Goal: Information Seeking & Learning: Learn about a topic

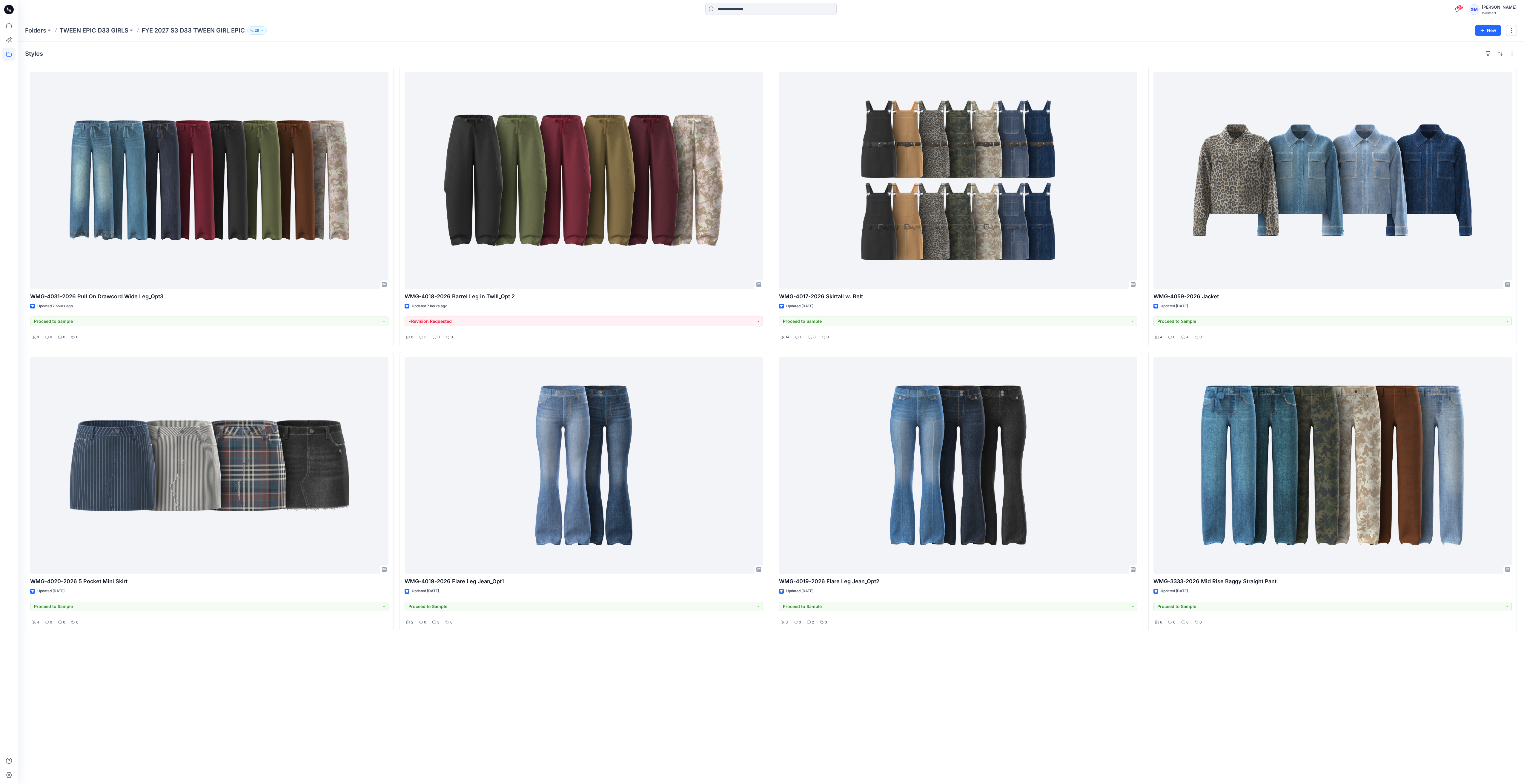
click at [452, 678] on div "Styles WMG-4031-2026 Pull On Drawcord Wide Leg_Opt3 Updated 7 hours ago Proceed…" at bounding box center [771, 413] width 1506 height 743
click at [9, 27] on icon at bounding box center [9, 25] width 5 height 5
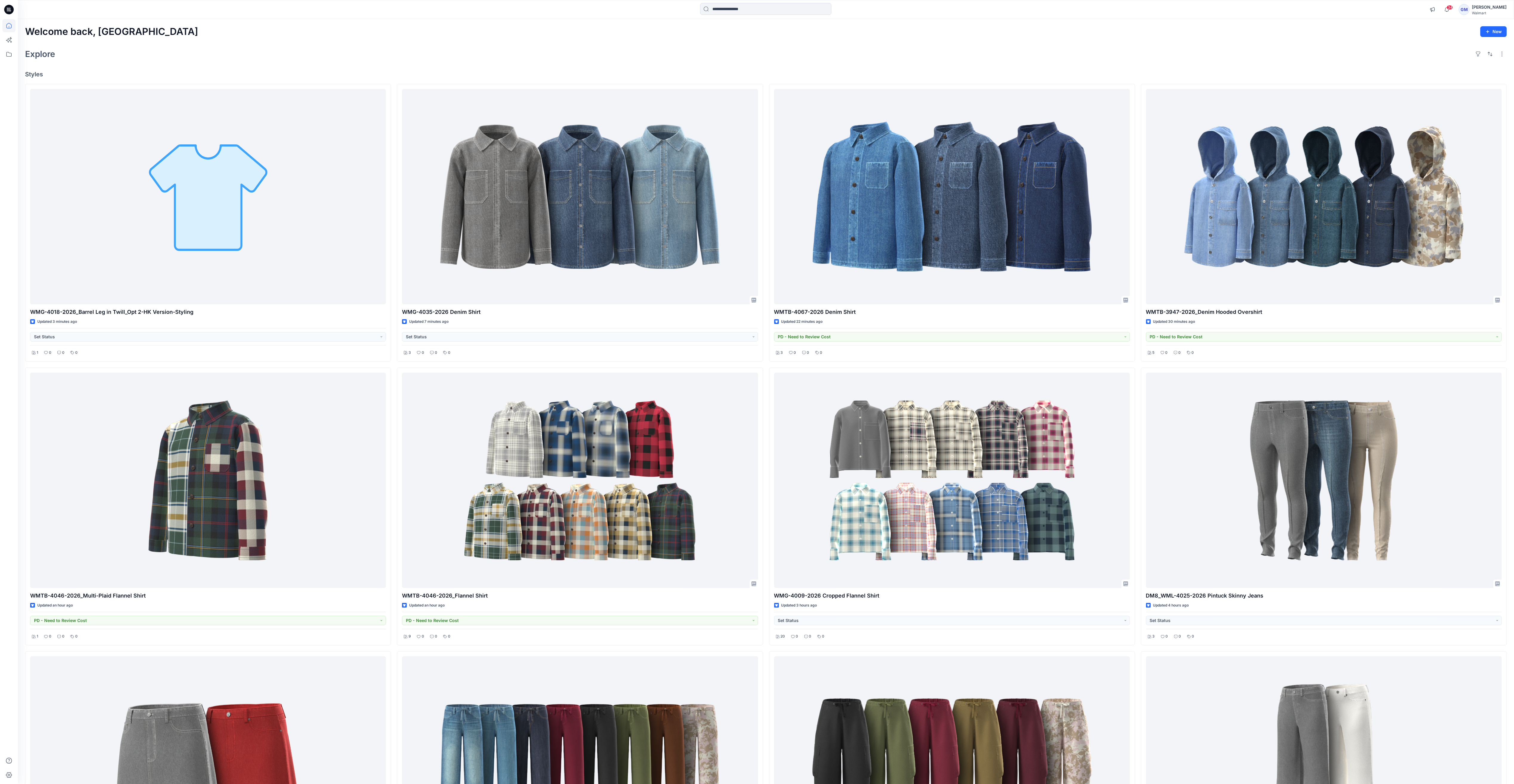
click at [1180, 64] on div "Welcome back, Gayan New Explore Styles WMG-4018-2026_Barrel Leg in Twill_Opt 2-…" at bounding box center [766, 488] width 1496 height 939
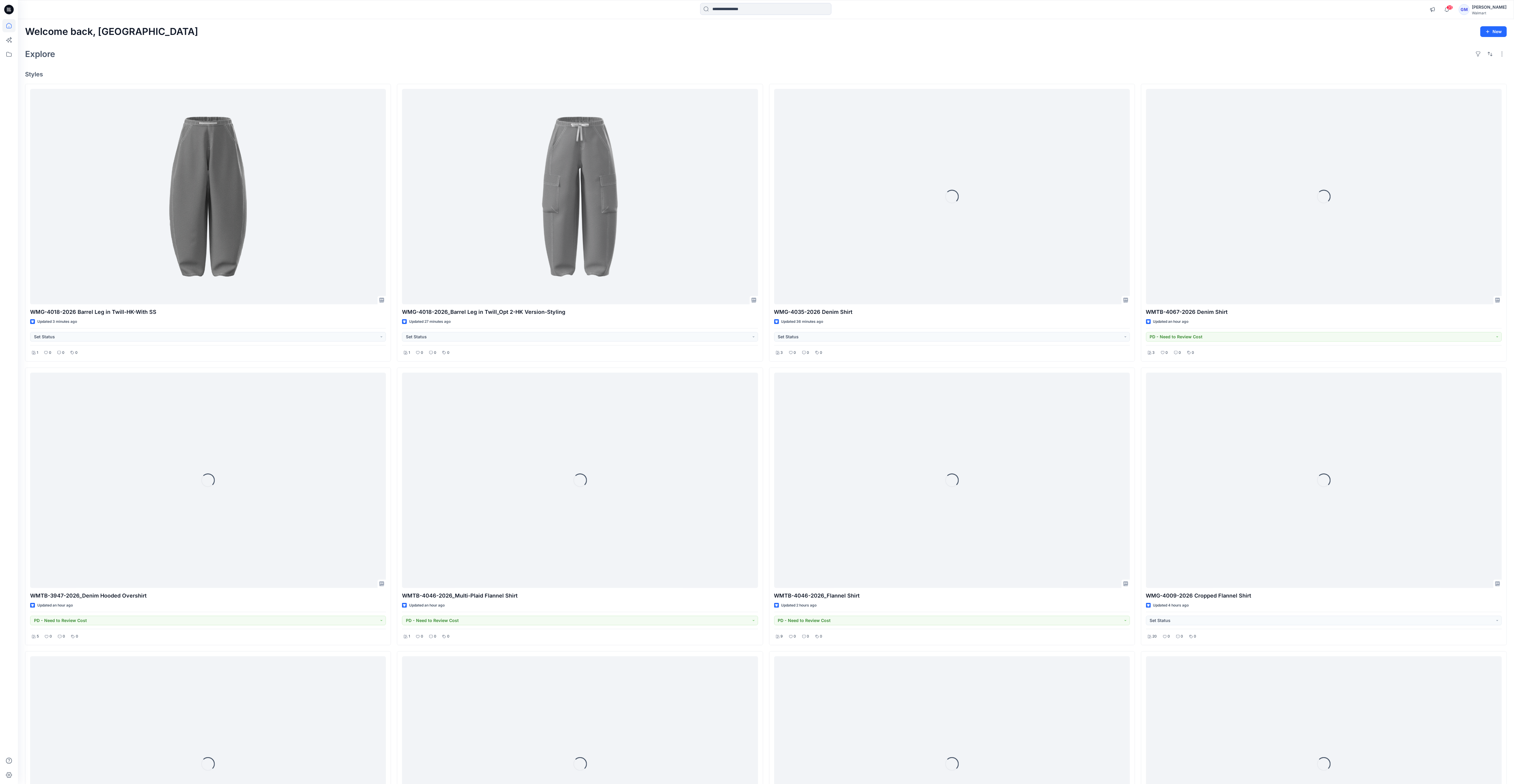
click at [756, 65] on div "Welcome back, Gayan New Explore Styles WMG-4018-2026 Barrel Leg in Twill-HK-Wit…" at bounding box center [766, 488] width 1496 height 939
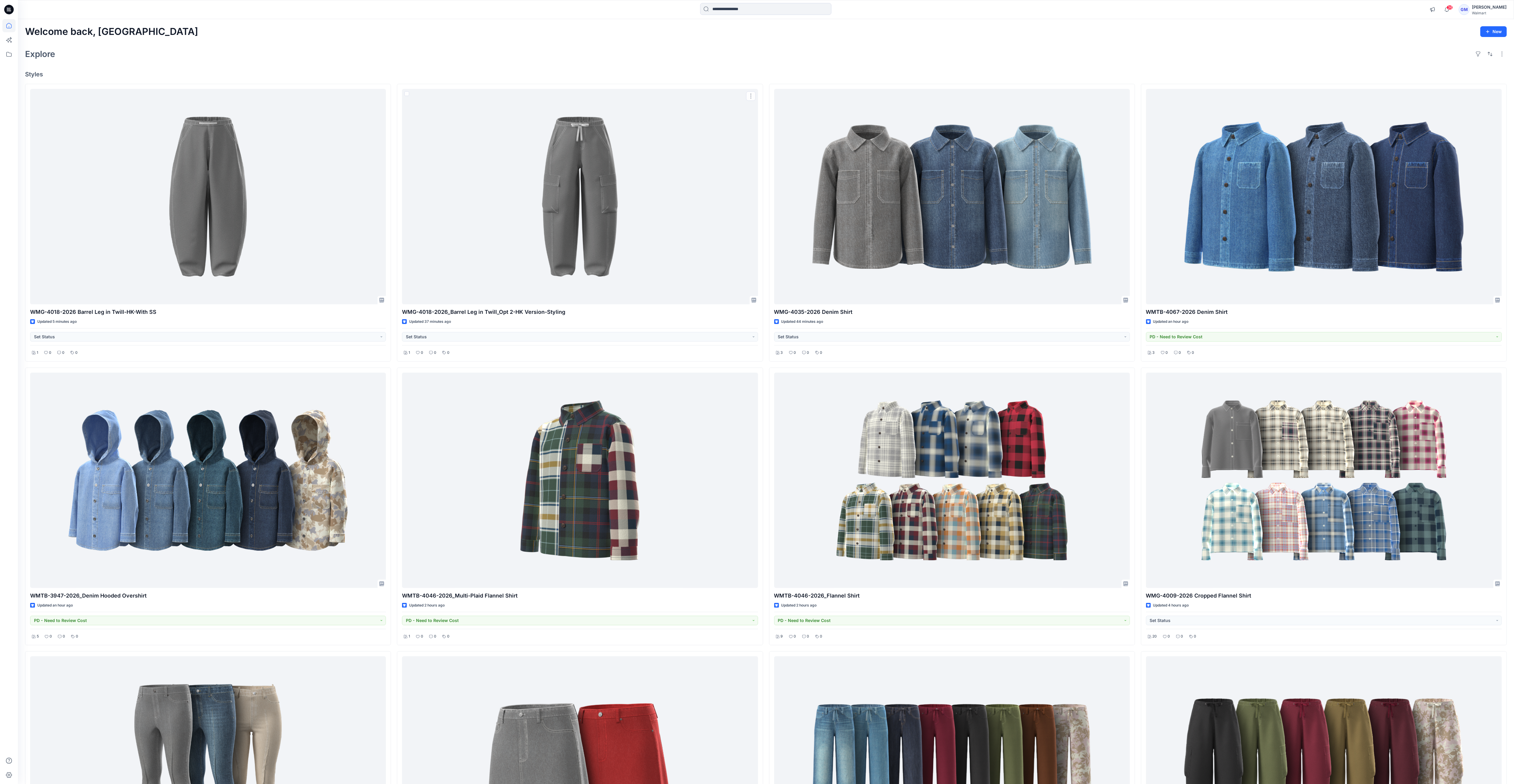
click at [584, 38] on div "Welcome back, Gayan New Explore Styles WMG-4018-2026 Barrel Leg in Twill-HK-Wit…" at bounding box center [766, 488] width 1496 height 939
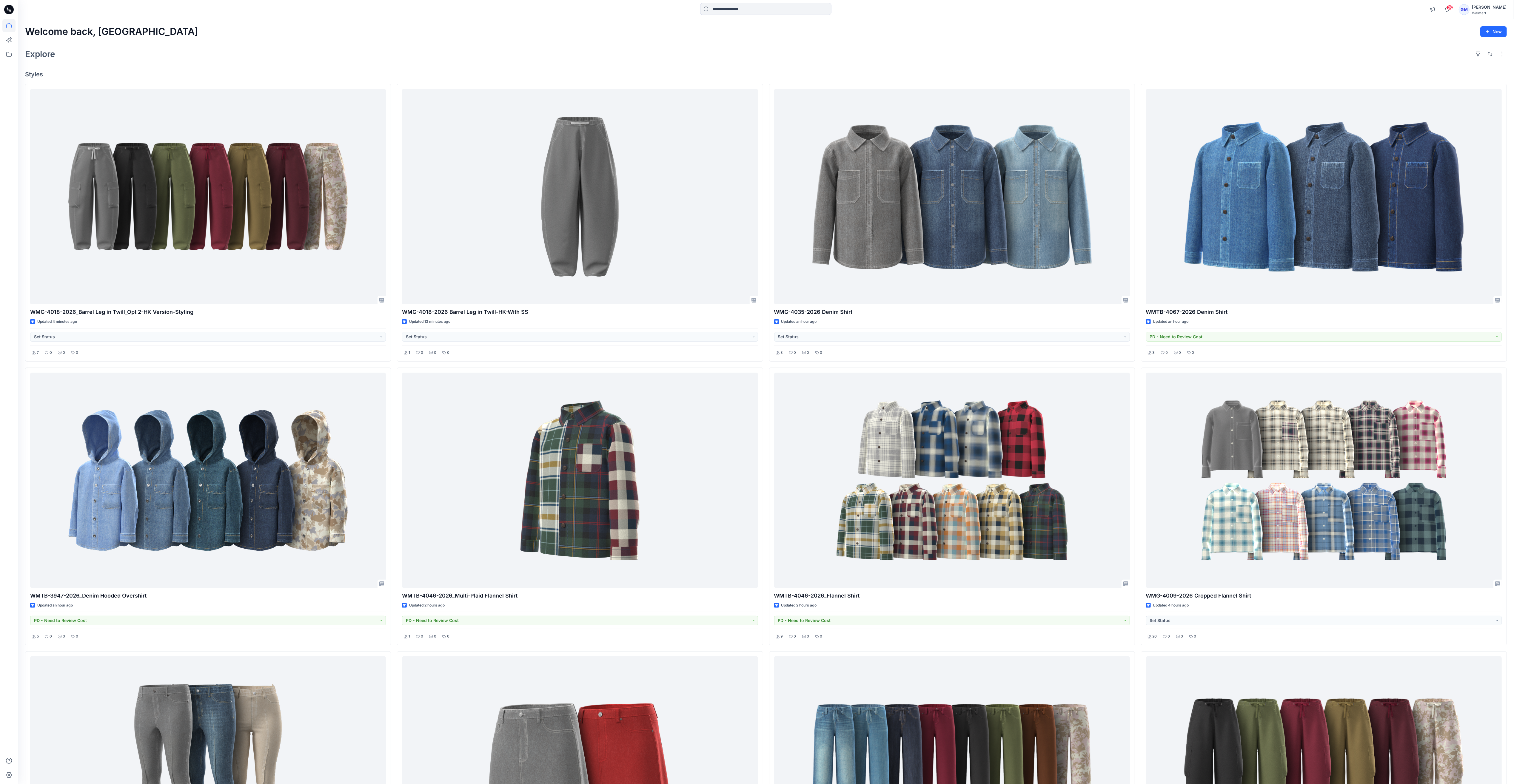
click at [735, 74] on h4 "Styles" at bounding box center [766, 74] width 1482 height 7
click at [750, 69] on div "Welcome back, Gayan New Explore Styles WMG-4018-2026_Barrel Leg in Twill_Opt 2-…" at bounding box center [766, 488] width 1496 height 939
click at [1008, 44] on div "Welcome back, Gayan New Explore Styles WMG-4018-2026_Barrel Leg in Twill_Opt 2-…" at bounding box center [766, 488] width 1496 height 939
click at [327, 59] on div "Explore" at bounding box center [766, 54] width 1482 height 14
click at [720, 70] on div "Welcome back, Gayan New Explore Styles WMG-4018-2026_Barrel Leg in Twill_Opt 2-…" at bounding box center [766, 488] width 1496 height 939
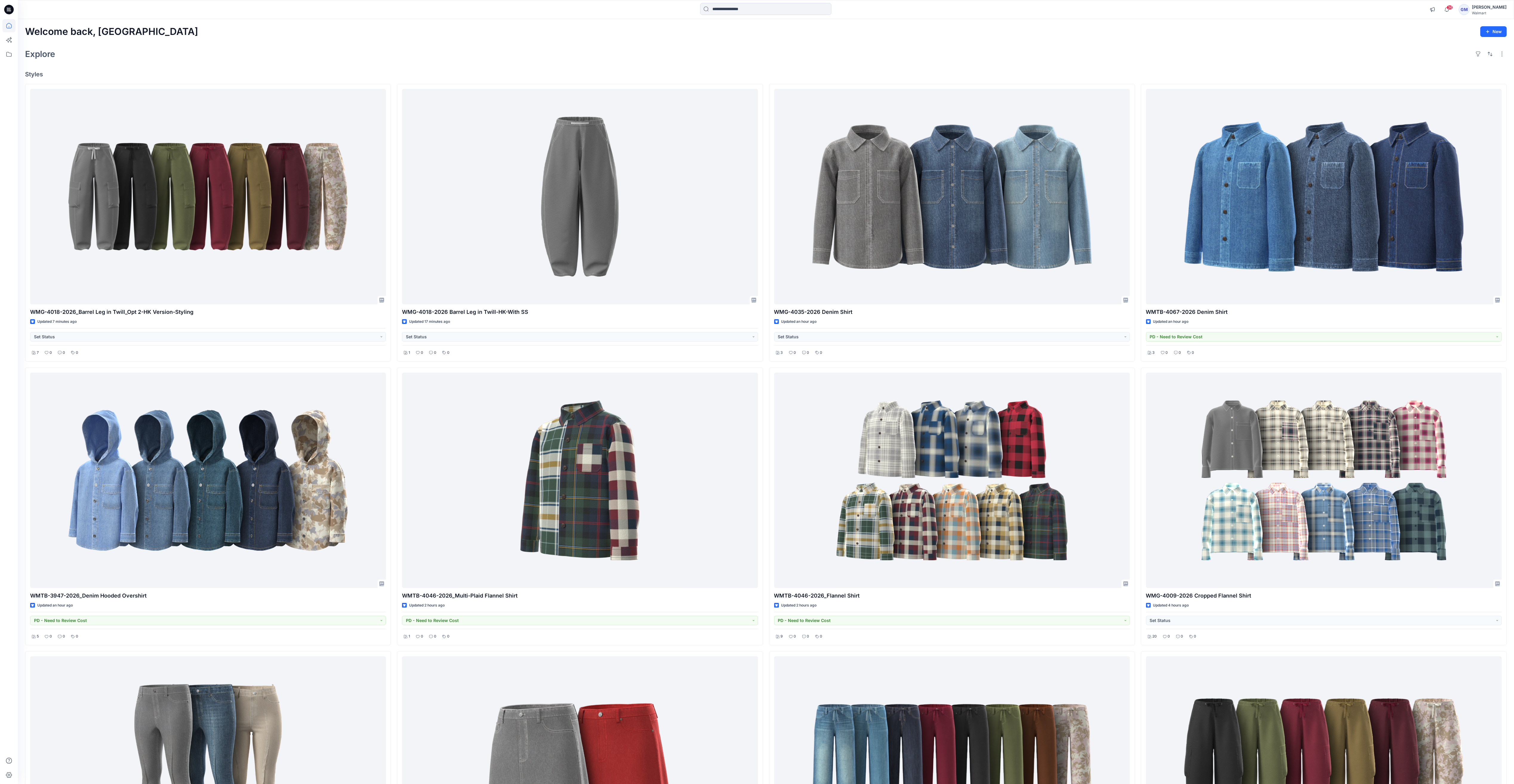
click at [730, 67] on div "Welcome back, Gayan New Explore Styles WMG-4018-2026_Barrel Leg in Twill_Opt 2-…" at bounding box center [766, 488] width 1496 height 939
drag, startPoint x: 260, startPoint y: 60, endPoint x: 280, endPoint y: 78, distance: 26.9
click at [260, 60] on div "Explore" at bounding box center [766, 54] width 1482 height 14
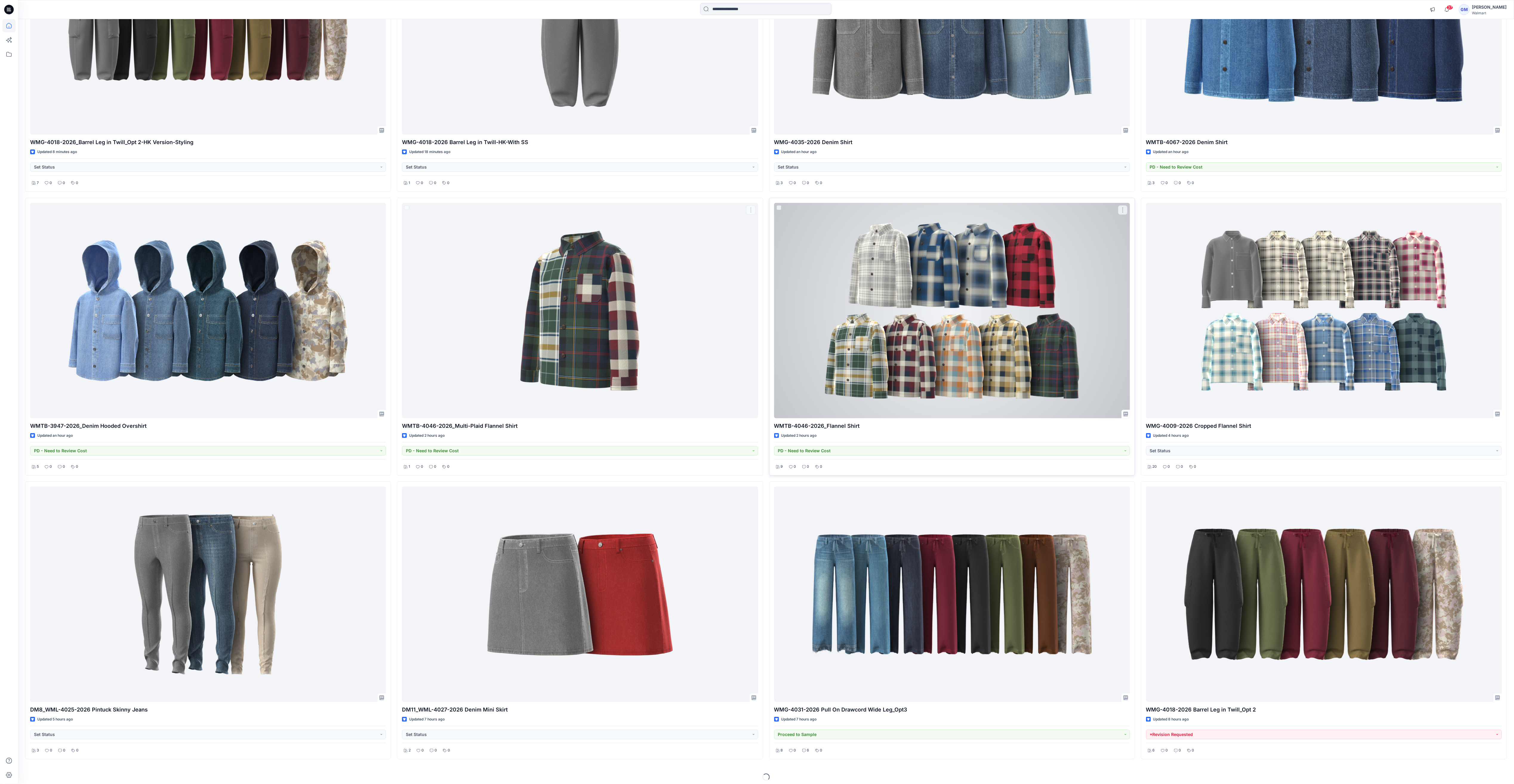
scroll to position [174, 0]
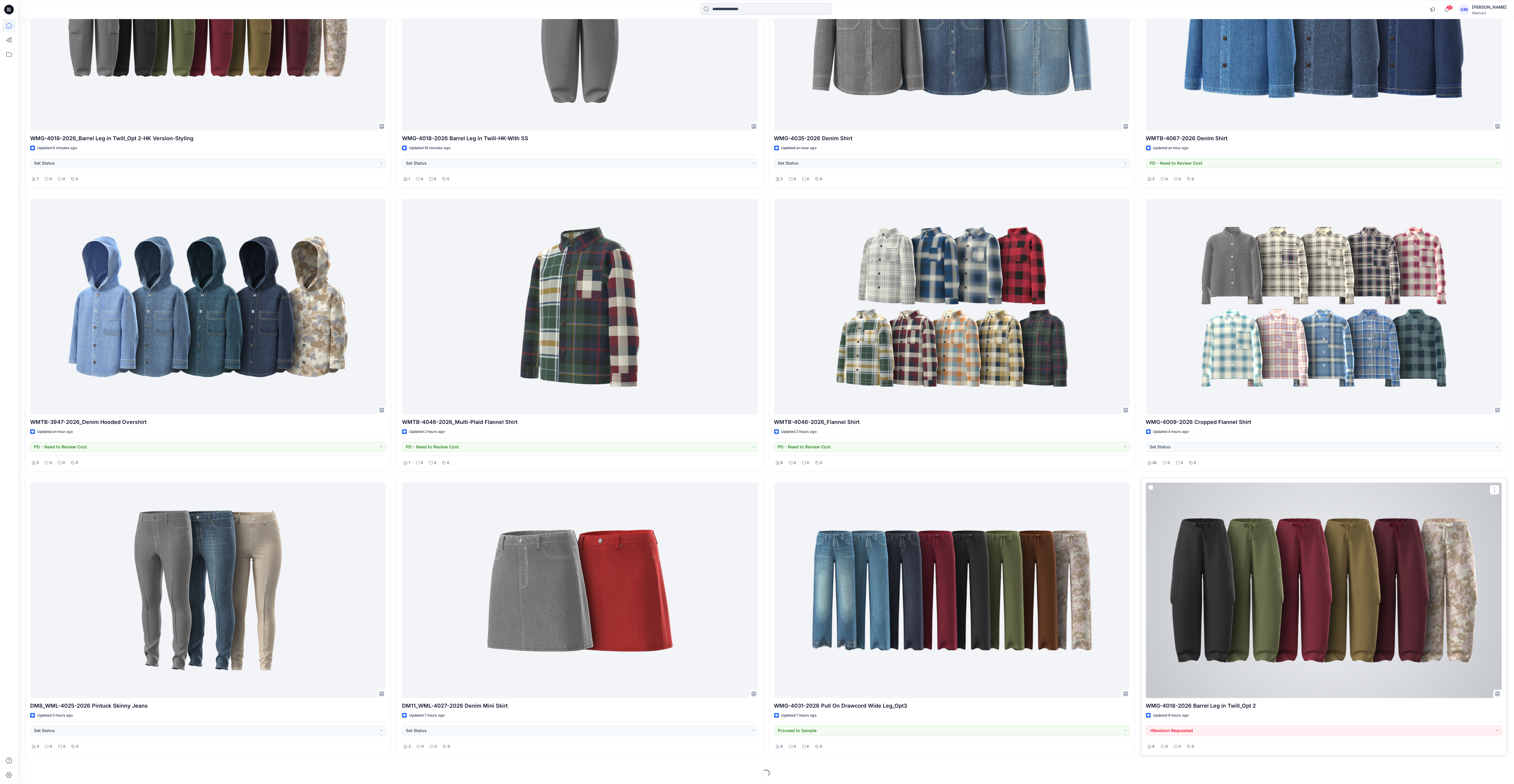
click at [1310, 584] on div at bounding box center [1324, 591] width 356 height 215
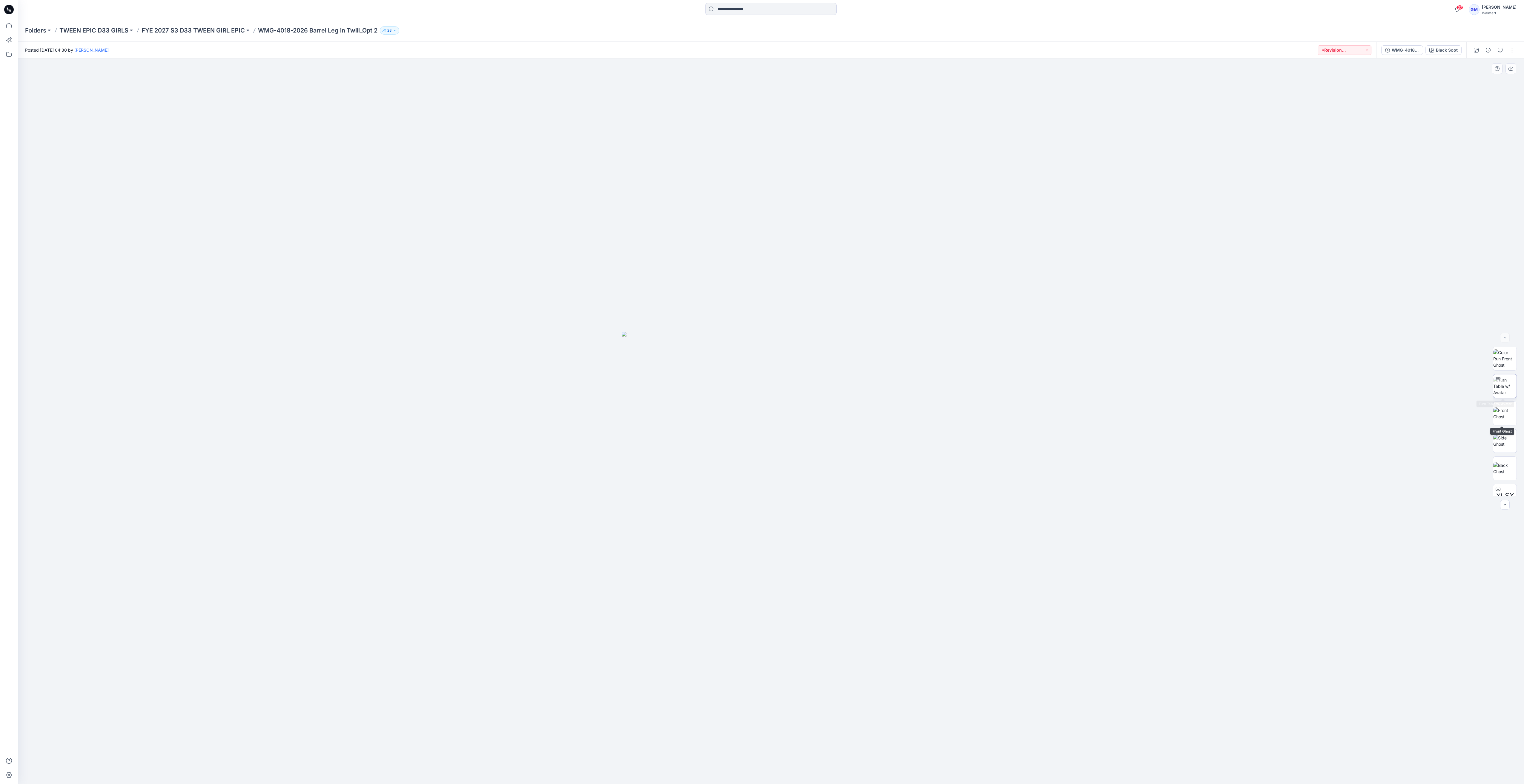
click at [1503, 385] on img at bounding box center [1504, 386] width 23 height 19
drag, startPoint x: 1038, startPoint y: 530, endPoint x: 1016, endPoint y: 339, distance: 192.3
click at [1016, 339] on img at bounding box center [771, 279] width 1010 height 1009
drag, startPoint x: 848, startPoint y: 767, endPoint x: 809, endPoint y: 765, distance: 39.1
click at [809, 765] on icon at bounding box center [771, 766] width 180 height 22
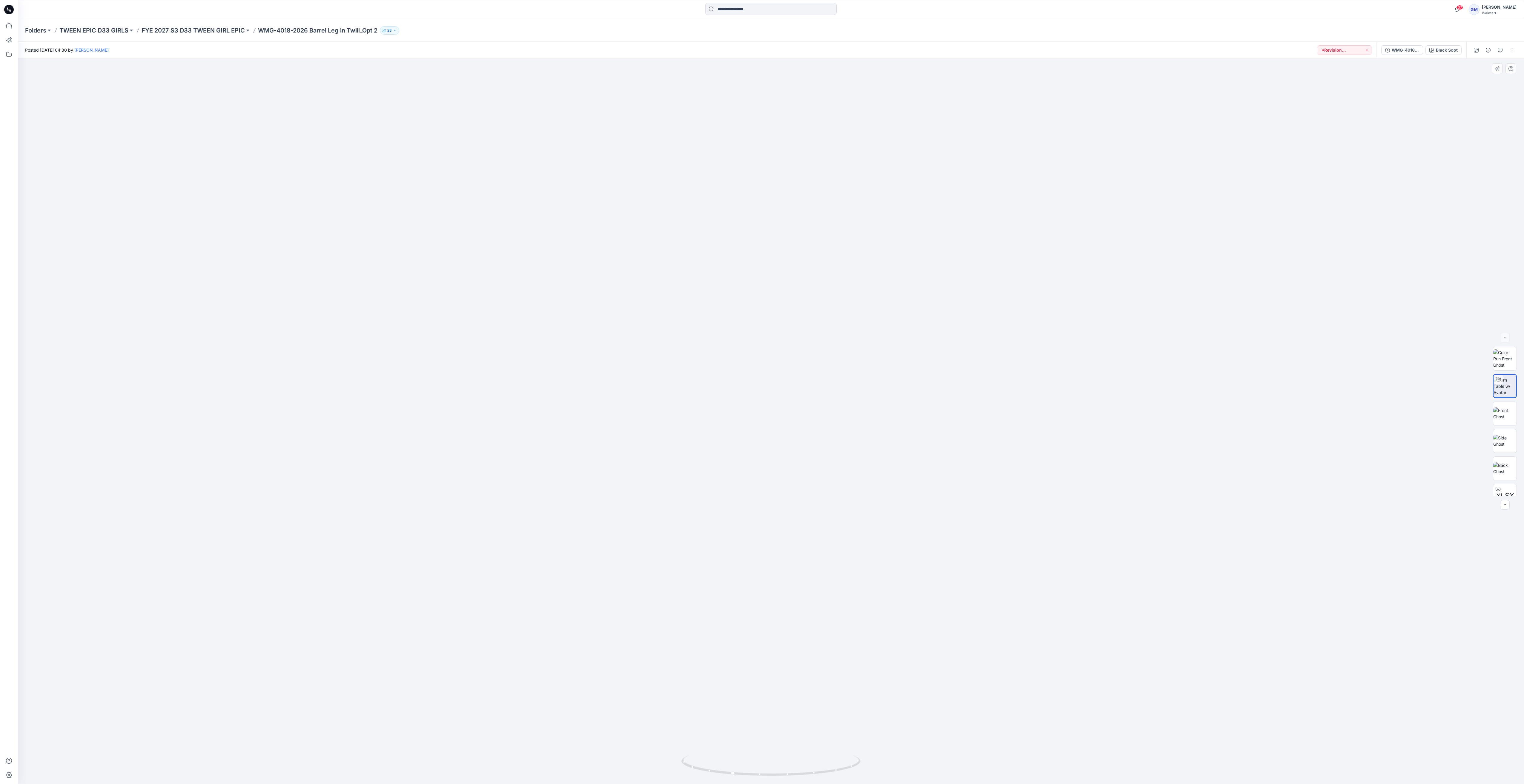
drag, startPoint x: 533, startPoint y: 213, endPoint x: 516, endPoint y: 165, distance: 50.9
click at [532, 210] on img at bounding box center [771, 279] width 1010 height 1009
drag, startPoint x: 102, startPoint y: 241, endPoint x: 233, endPoint y: 220, distance: 132.7
click at [102, 241] on div at bounding box center [771, 421] width 1506 height 725
click at [1392, 52] on div "WMG-4018-2026_Rev2_Barrel Leg in Twill_Opt 2_Full Colorway" at bounding box center [1405, 50] width 27 height 7
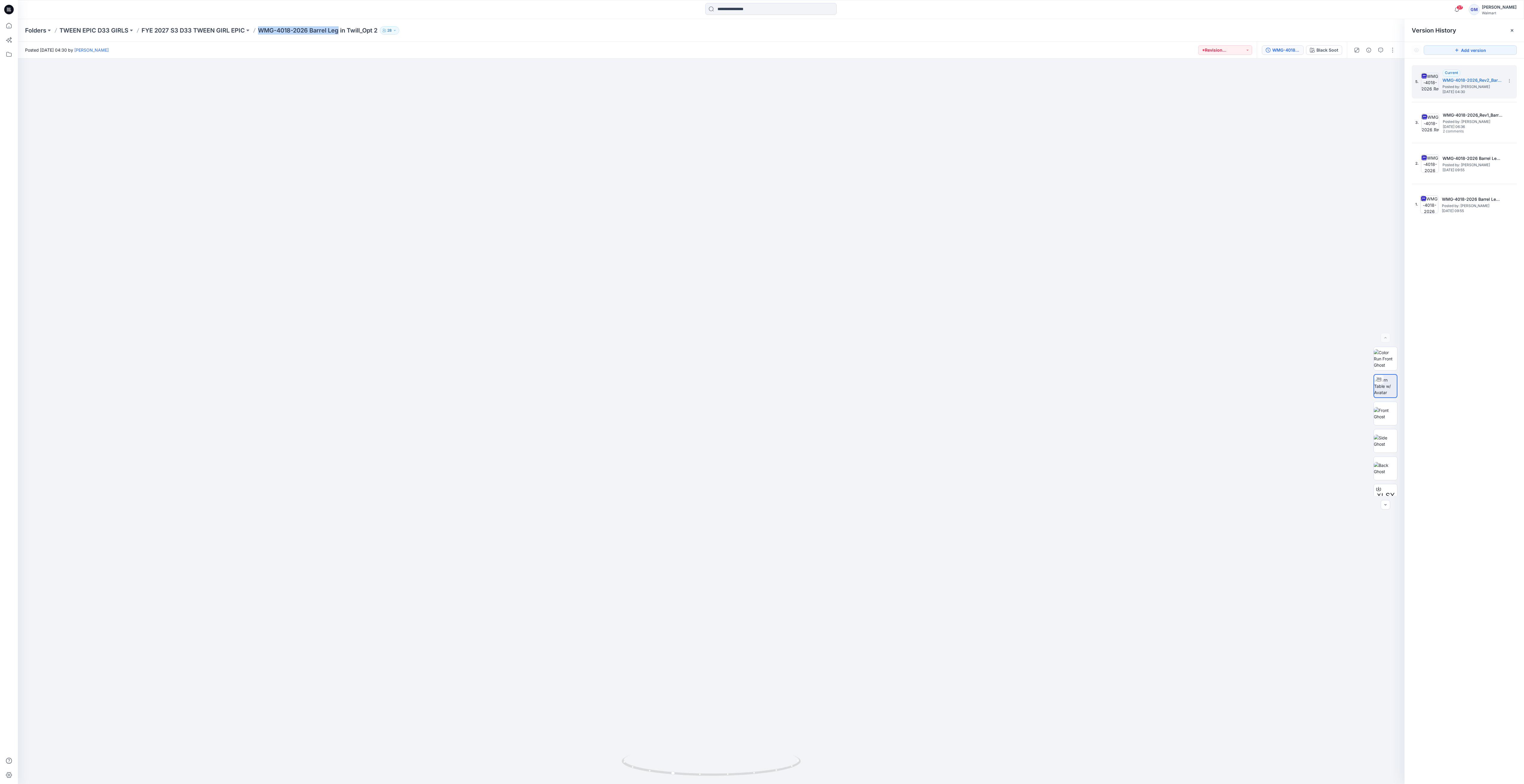
drag, startPoint x: 257, startPoint y: 31, endPoint x: 341, endPoint y: 34, distance: 84.1
click at [341, 34] on div "Folders TWEEN EPIC D33 GIRLS FYE 2027 S3 D33 TWEEN GIRL EPIC WMG-4018-2026 Barr…" at bounding box center [747, 30] width 1445 height 8
copy p "WMG-4018-2026 Barrel Leg"
click at [1458, 86] on span "Posted by: [PERSON_NAME]" at bounding box center [1472, 87] width 60 height 6
click at [1323, 47] on div "Black Soot" at bounding box center [1327, 50] width 22 height 7
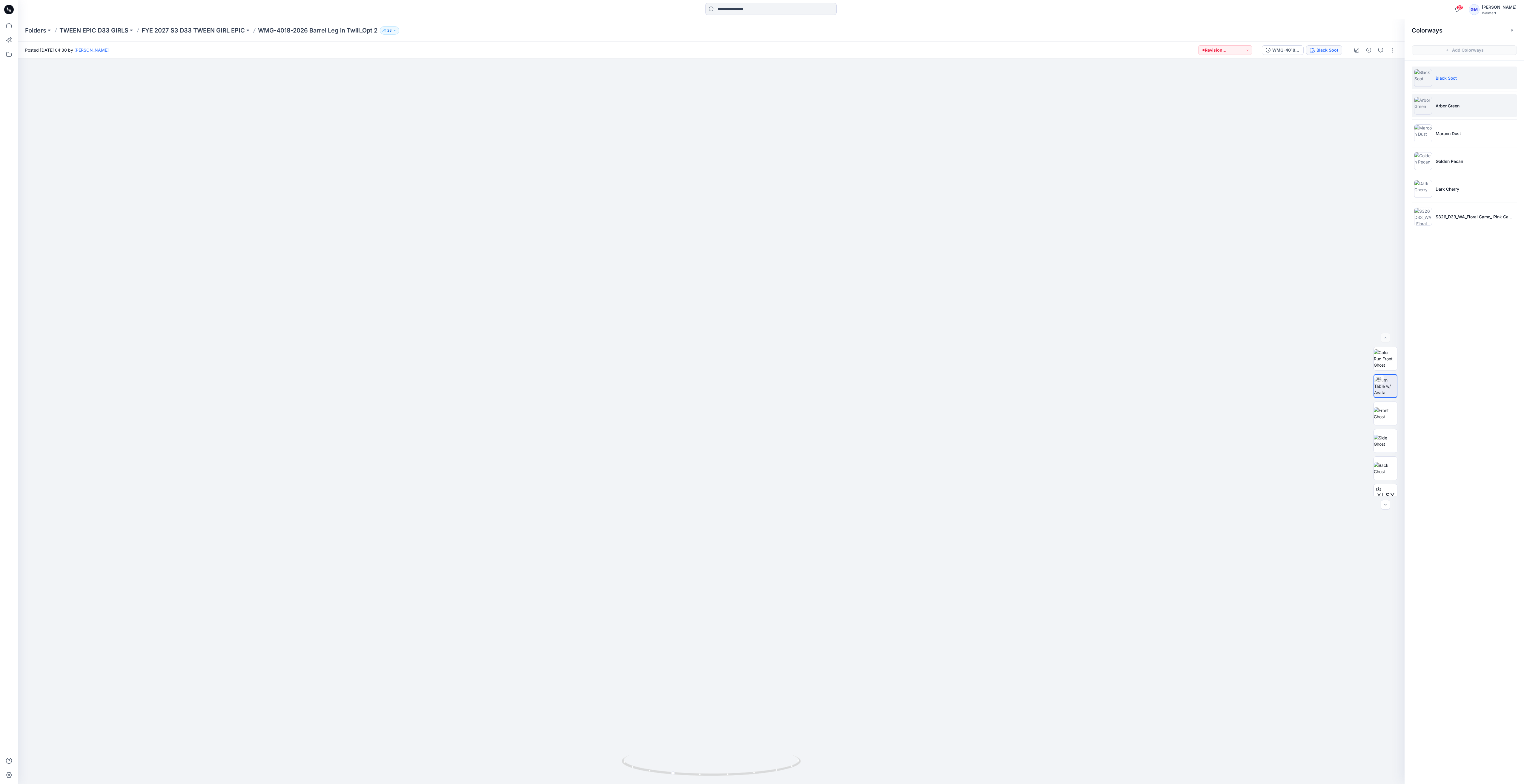
click at [1462, 111] on li "Arbor Green" at bounding box center [1464, 105] width 105 height 22
click at [1385, 388] on img at bounding box center [1385, 386] width 23 height 19
drag, startPoint x: 773, startPoint y: 556, endPoint x: 797, endPoint y: 387, distance: 170.7
click at [797, 387] on img at bounding box center [711, 212] width 1223 height 1143
drag, startPoint x: 779, startPoint y: 652, endPoint x: 789, endPoint y: 605, distance: 48.1
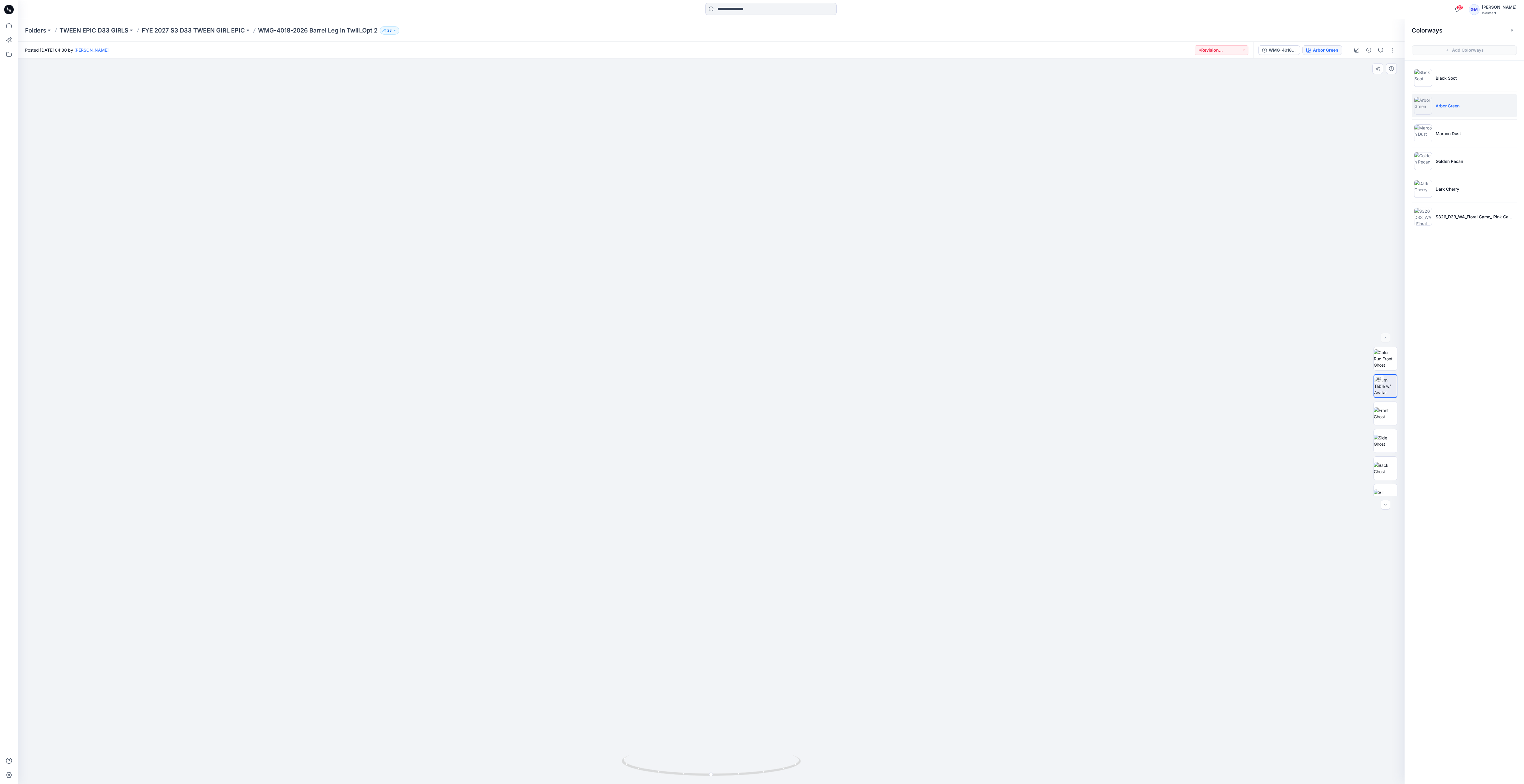
click at [789, 605] on img at bounding box center [711, 174] width 1223 height 1220
click at [1452, 137] on li "Maroon Dust" at bounding box center [1464, 133] width 105 height 22
click at [1464, 160] on li "Golden Pecan" at bounding box center [1464, 161] width 105 height 22
click at [1380, 393] on img at bounding box center [1385, 386] width 23 height 19
drag, startPoint x: 777, startPoint y: 558, endPoint x: 766, endPoint y: 310, distance: 248.2
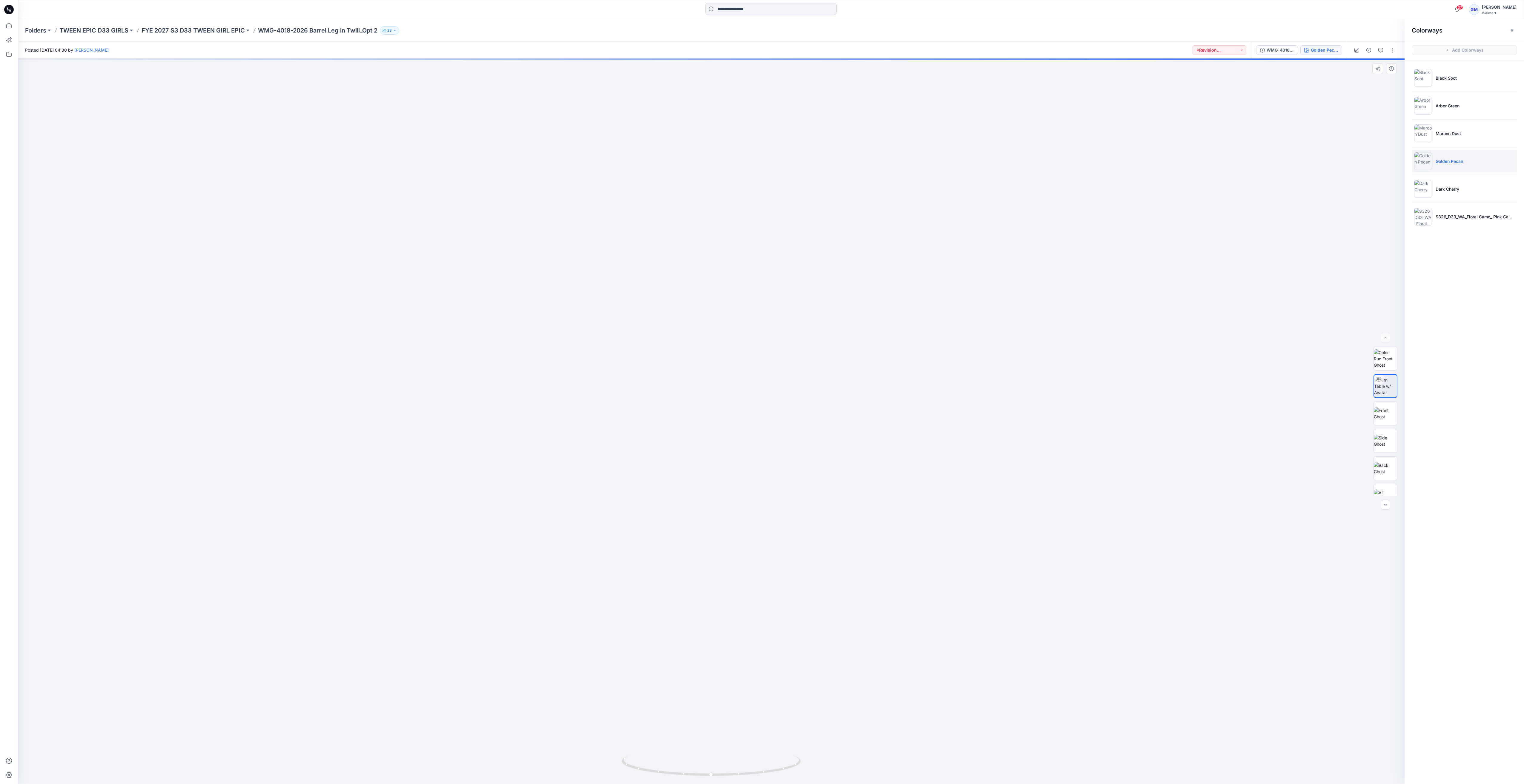
click at [766, 310] on img at bounding box center [711, 173] width 1223 height 1222
